Goal: Find specific page/section: Find specific page/section

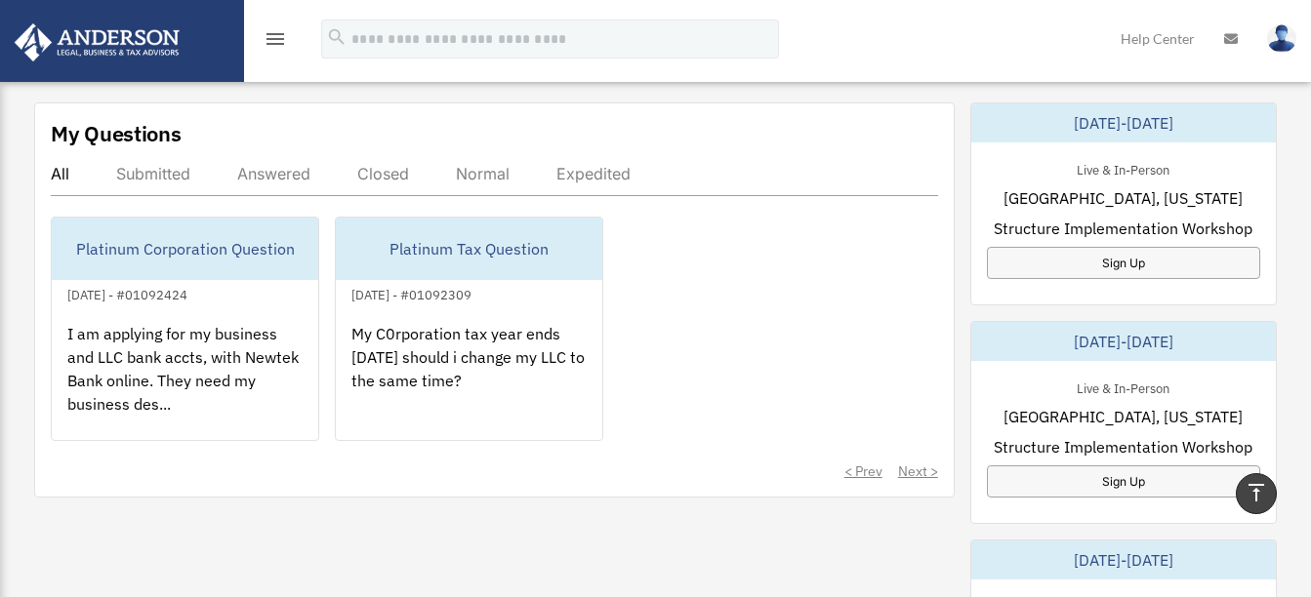
scroll to position [1074, 0]
click at [272, 175] on div "Answered" at bounding box center [273, 173] width 73 height 20
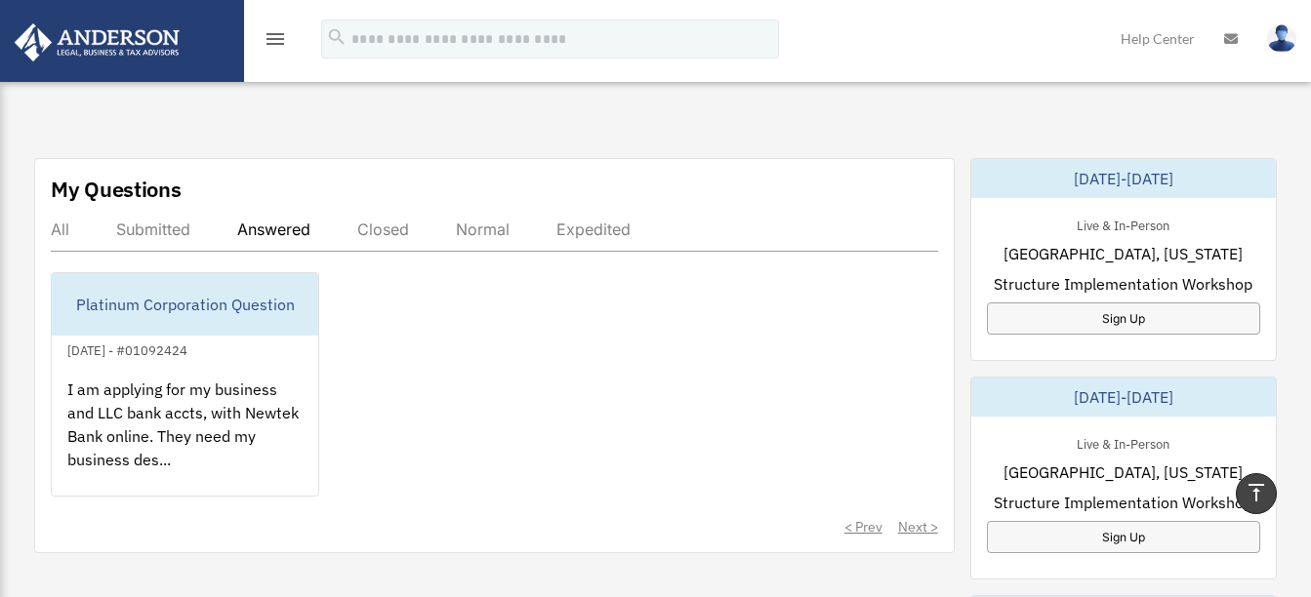
scroll to position [976, 0]
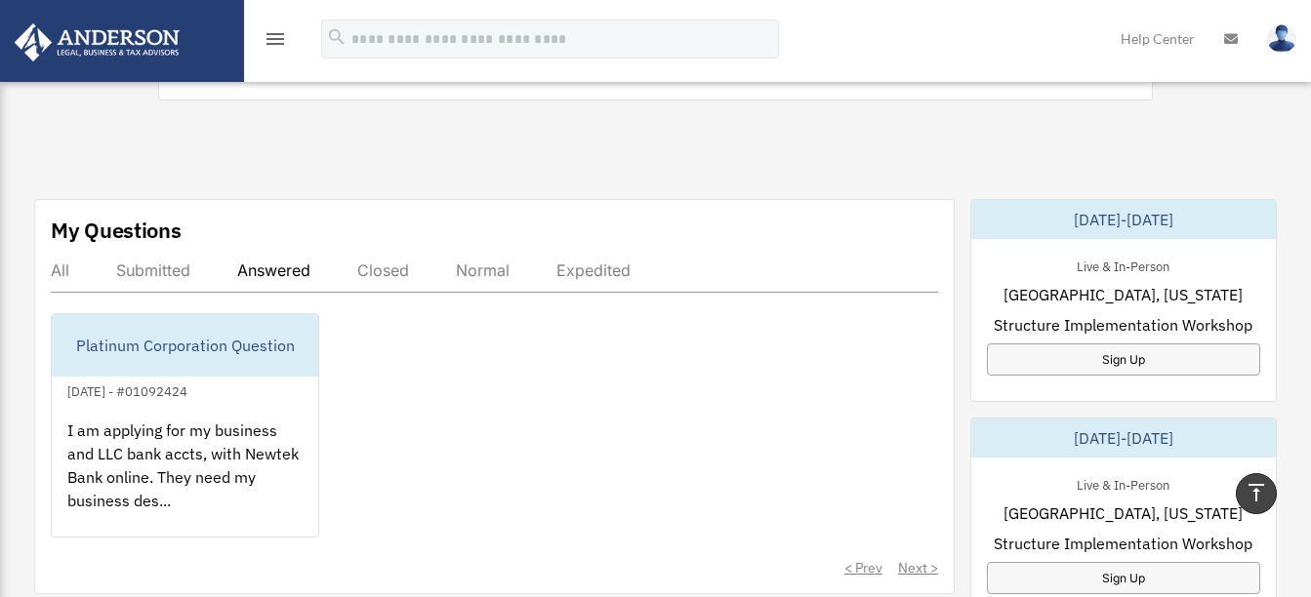
click at [146, 272] on div "Submitted" at bounding box center [153, 271] width 74 height 20
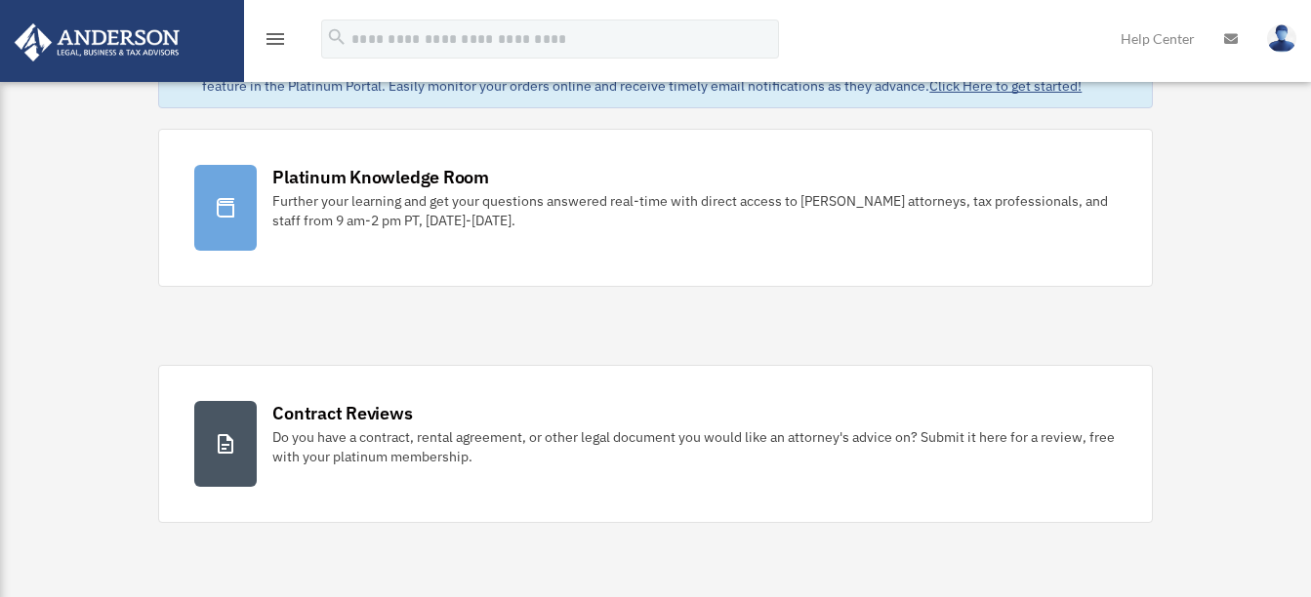
scroll to position [0, 0]
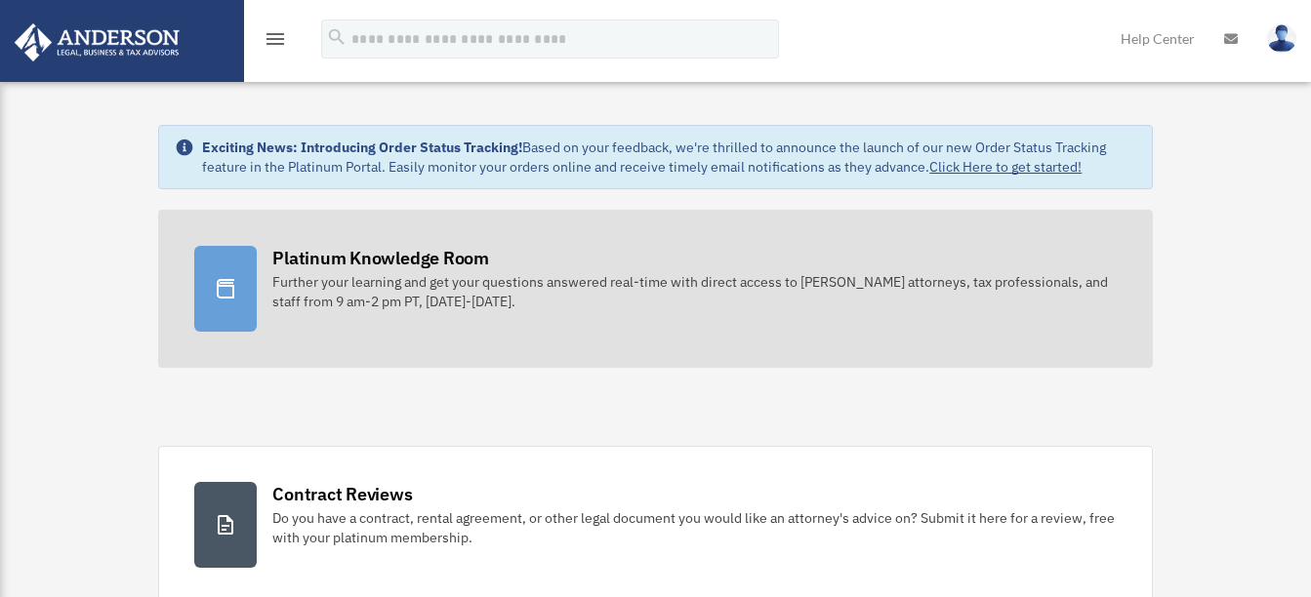
click at [370, 283] on div "Further your learning and get your questions answered real-time with direct acc…" at bounding box center [693, 291] width 843 height 39
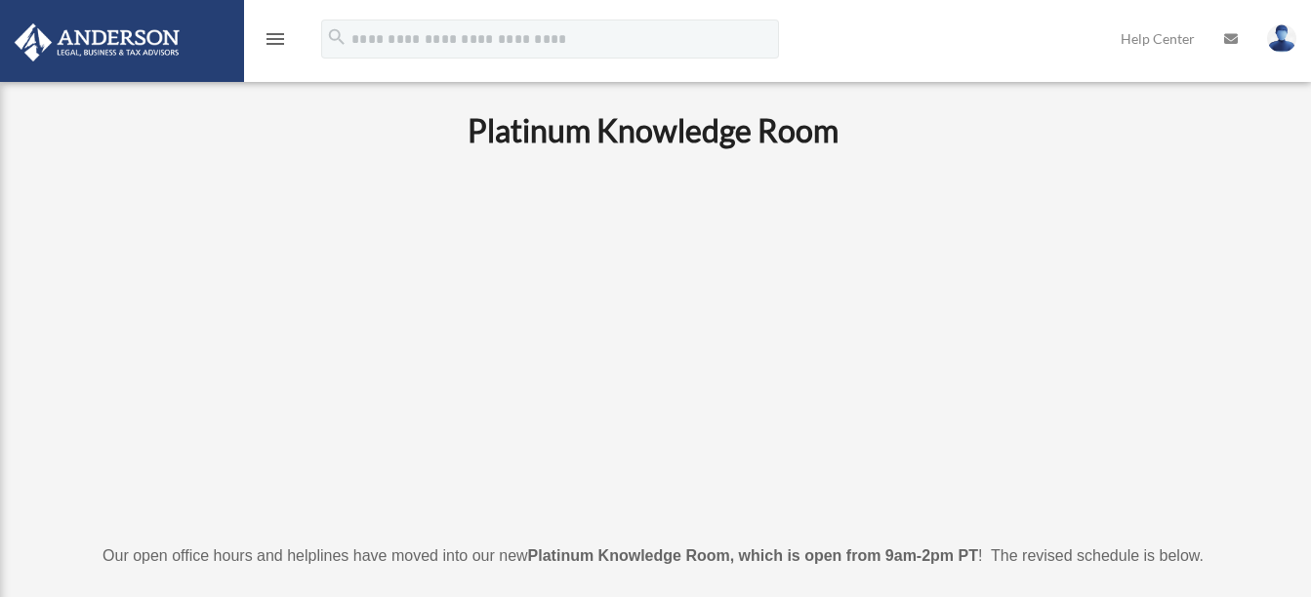
click at [93, 40] on img at bounding box center [97, 42] width 177 height 38
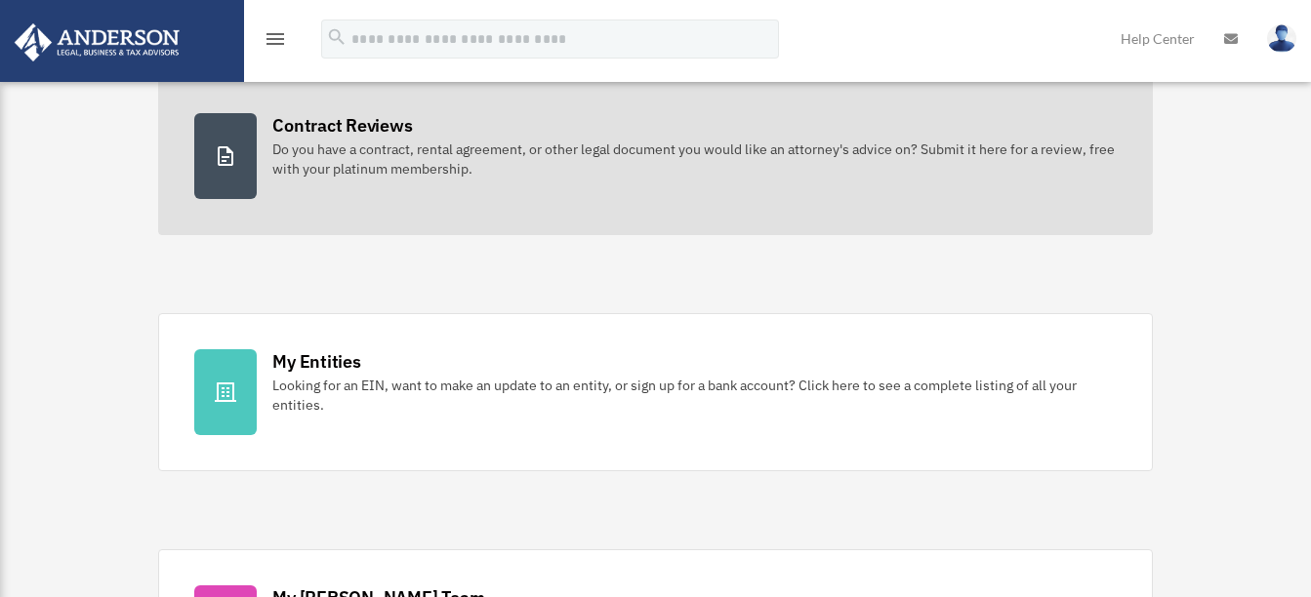
scroll to position [390, 0]
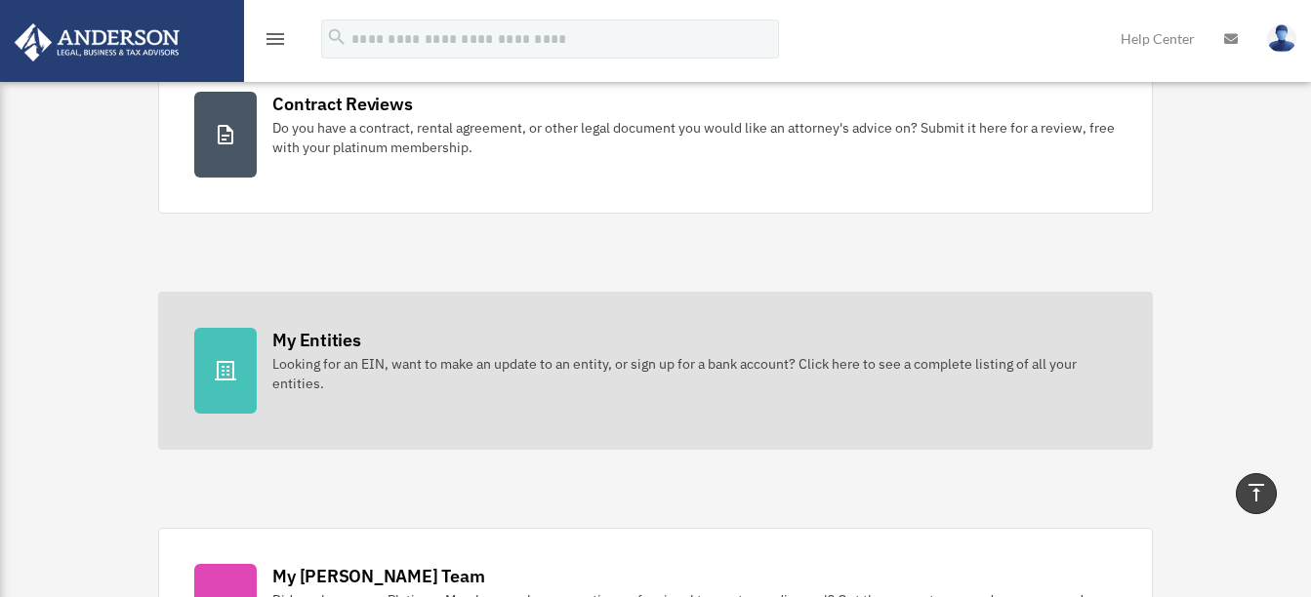
click at [359, 361] on div "Looking for an EIN, want to make an update to an entity, or sign up for a bank …" at bounding box center [693, 373] width 843 height 39
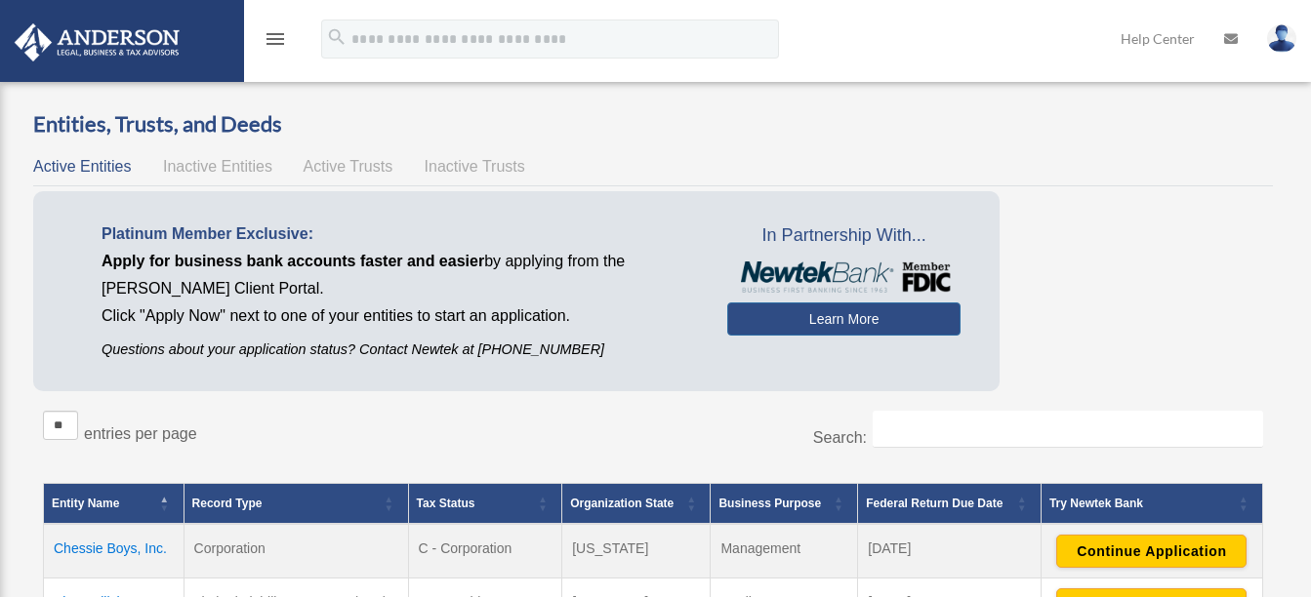
scroll to position [195, 0]
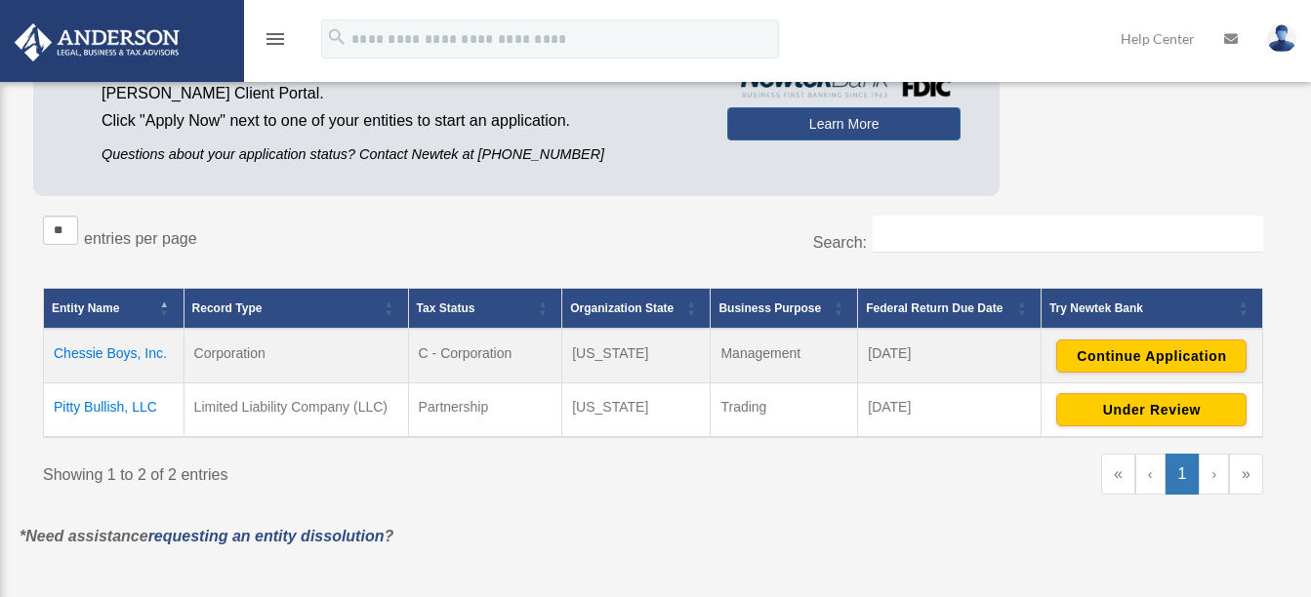
click at [94, 407] on td "Pitty Bullish, LLC" at bounding box center [114, 410] width 141 height 55
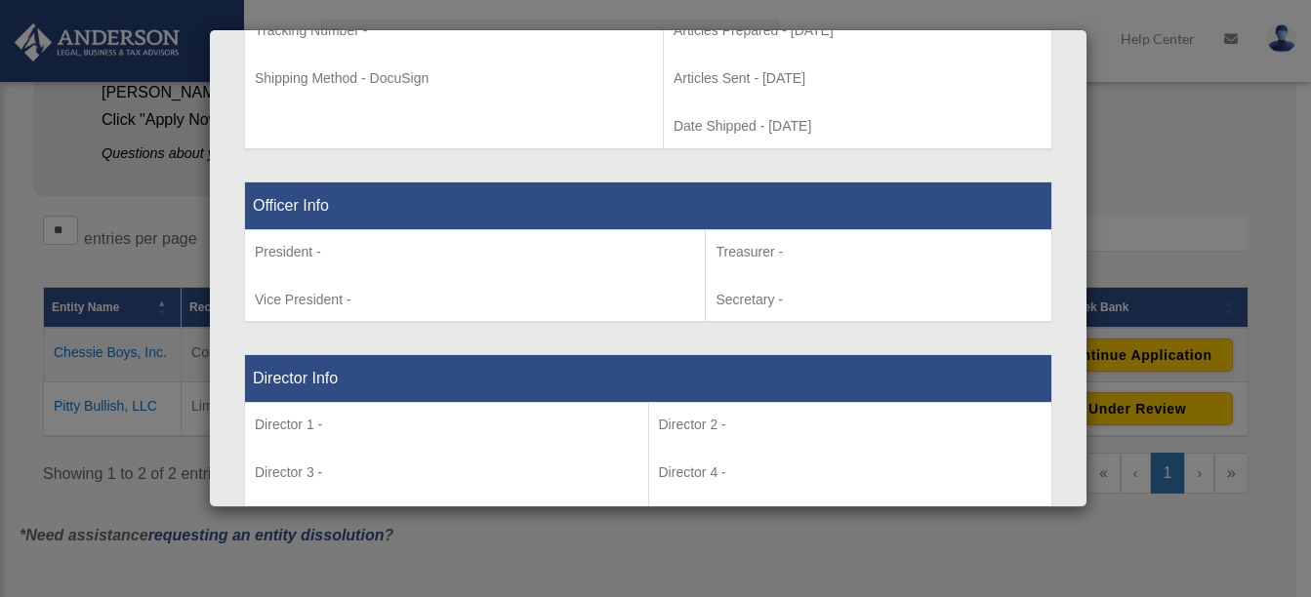
scroll to position [1074, 0]
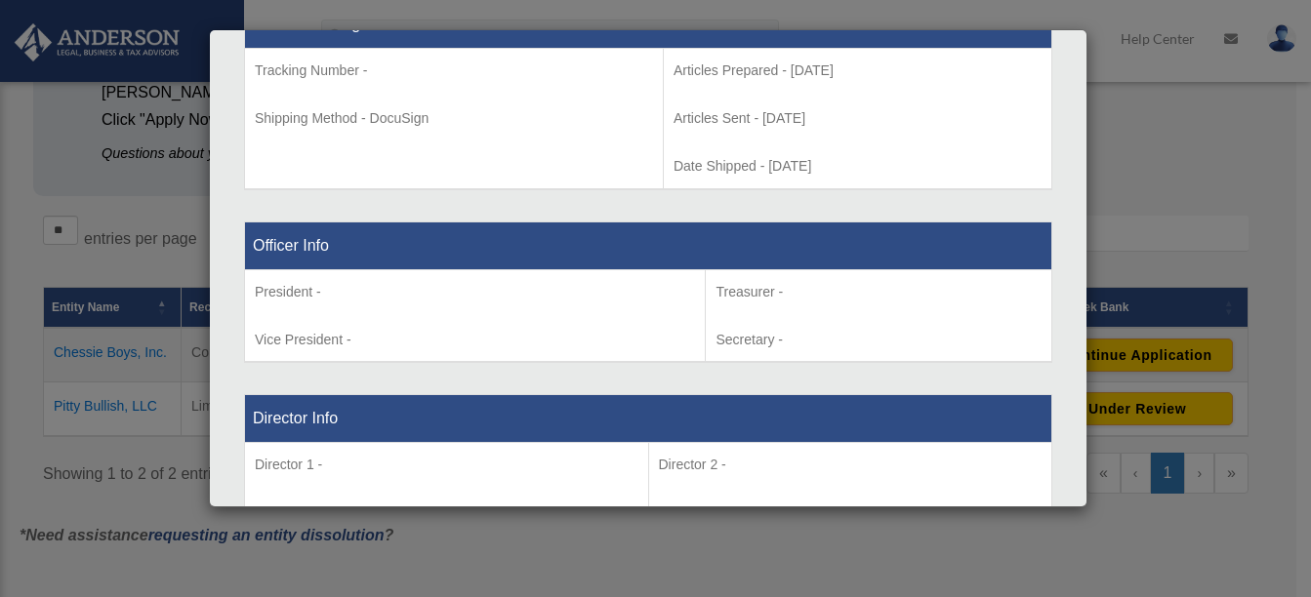
click at [335, 463] on p "Director 1 -" at bounding box center [447, 465] width 384 height 24
click at [778, 466] on p "Director 2 -" at bounding box center [851, 465] width 384 height 24
click at [693, 467] on p "Director 2 -" at bounding box center [851, 465] width 384 height 24
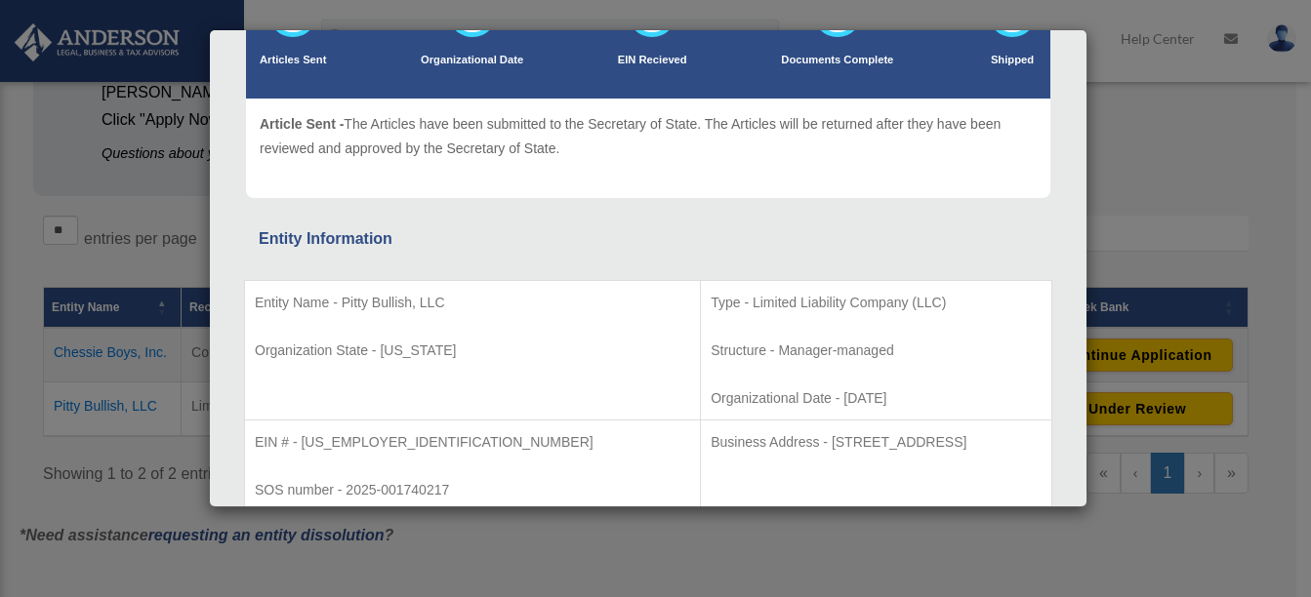
scroll to position [0, 0]
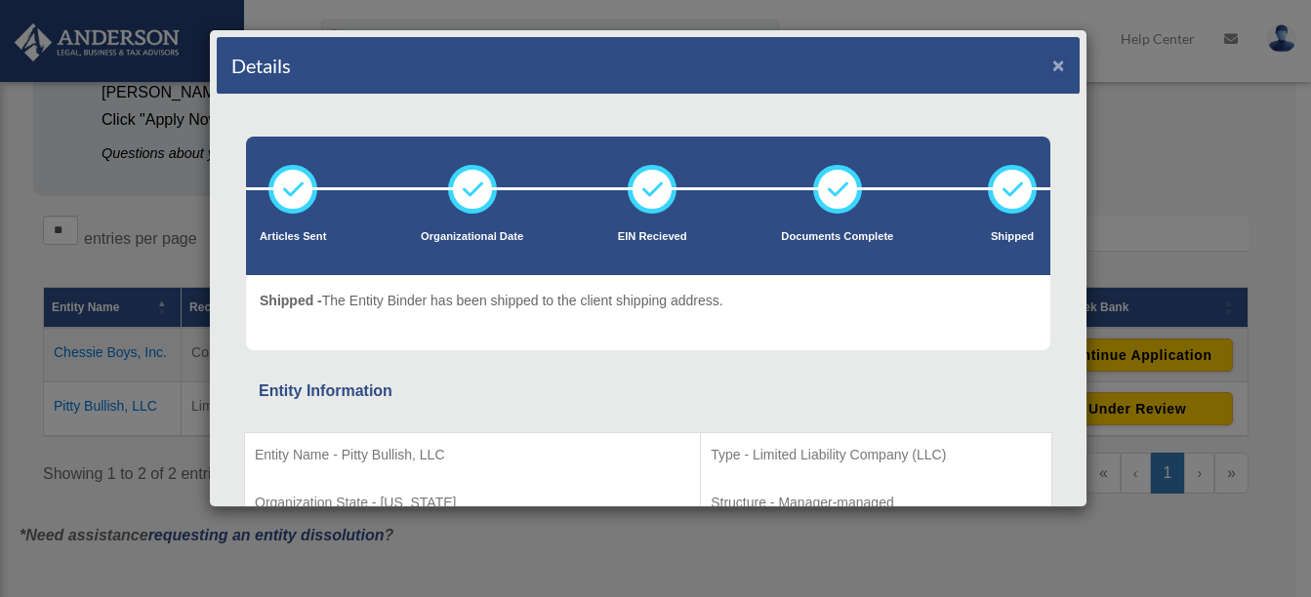
click at [1052, 61] on button "×" at bounding box center [1058, 65] width 13 height 20
